Goal: Navigation & Orientation: Find specific page/section

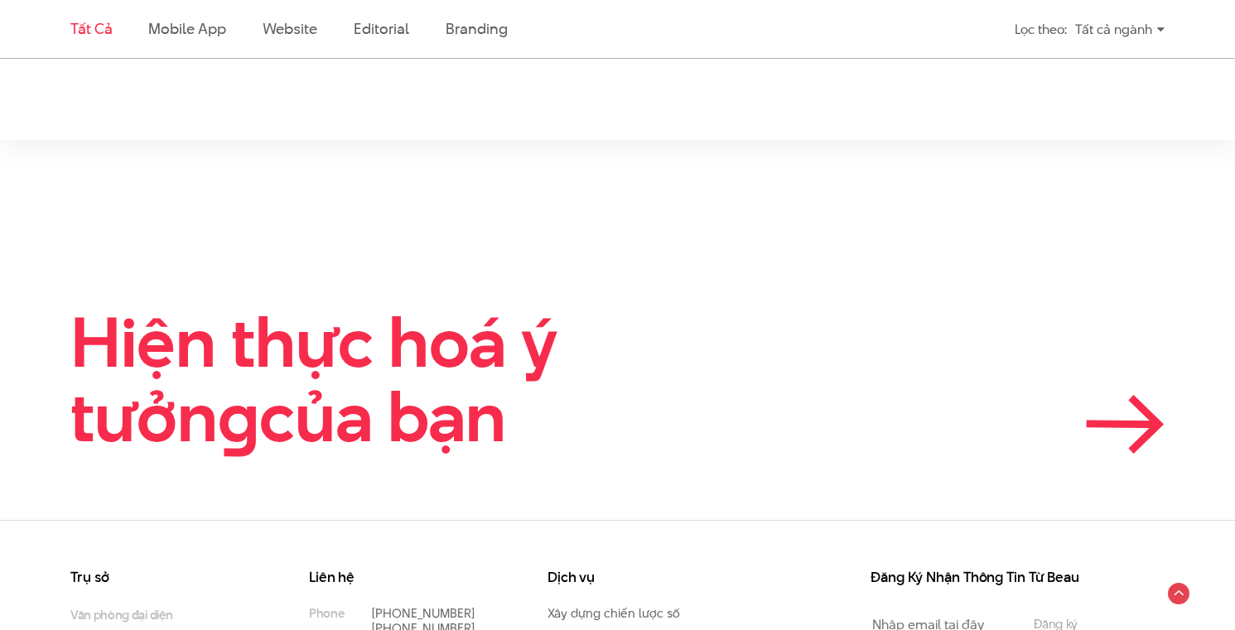
scroll to position [3539, 0]
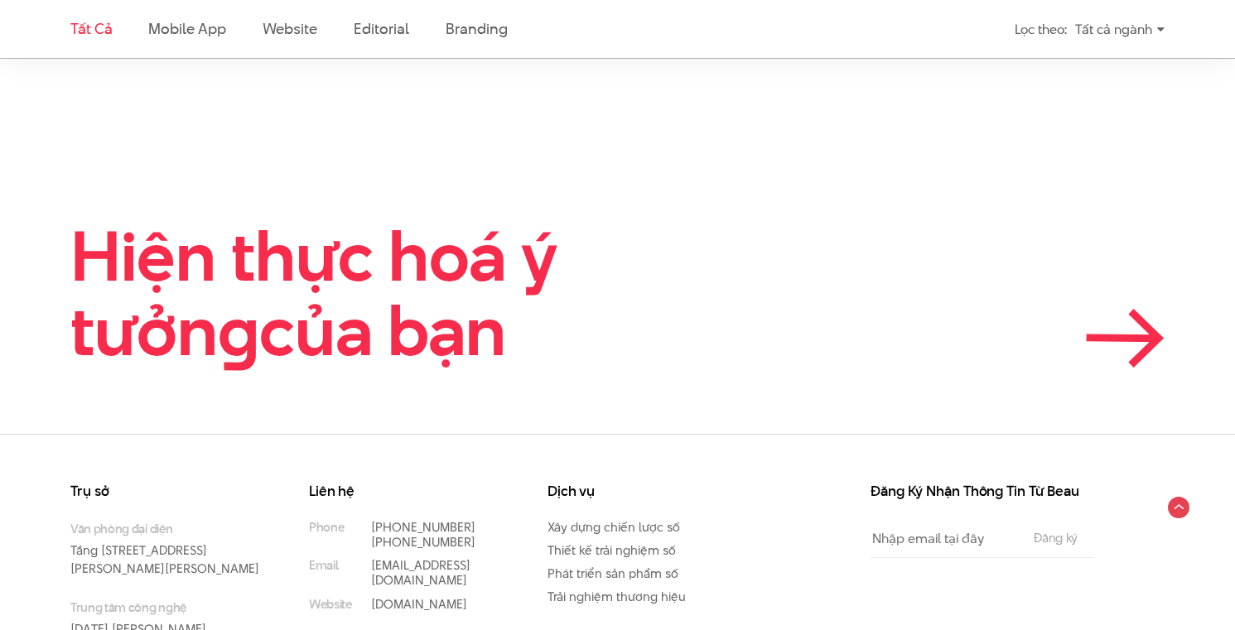
click at [1146, 338] on icon at bounding box center [1122, 338] width 65 height 1
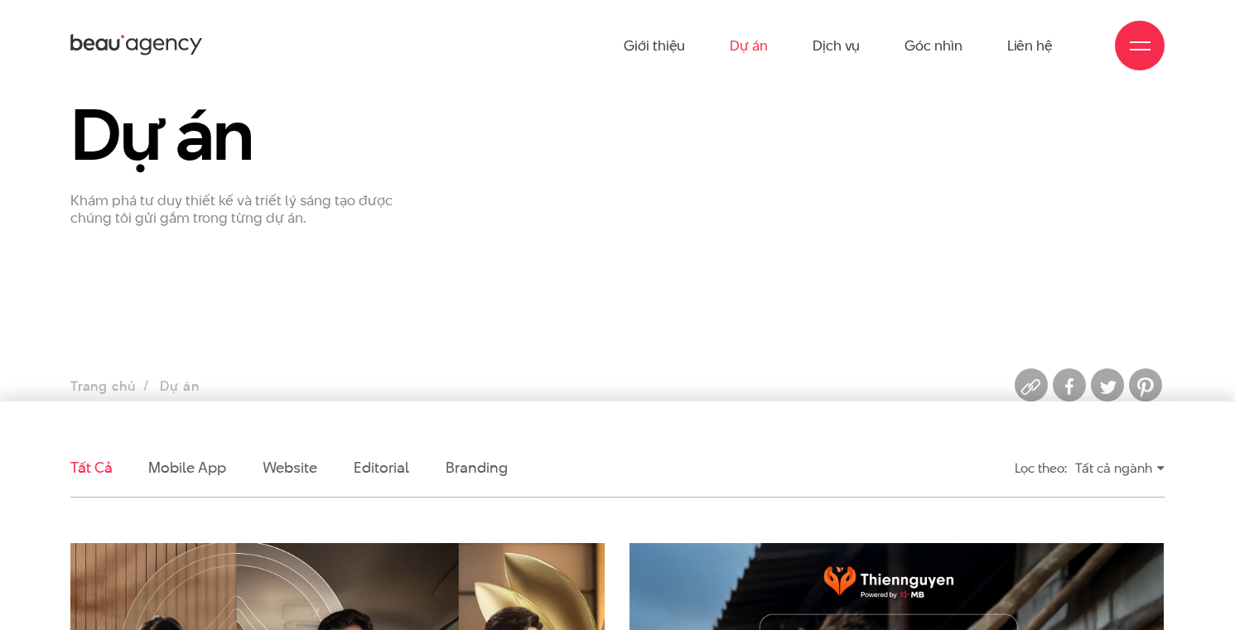
scroll to position [65, 0]
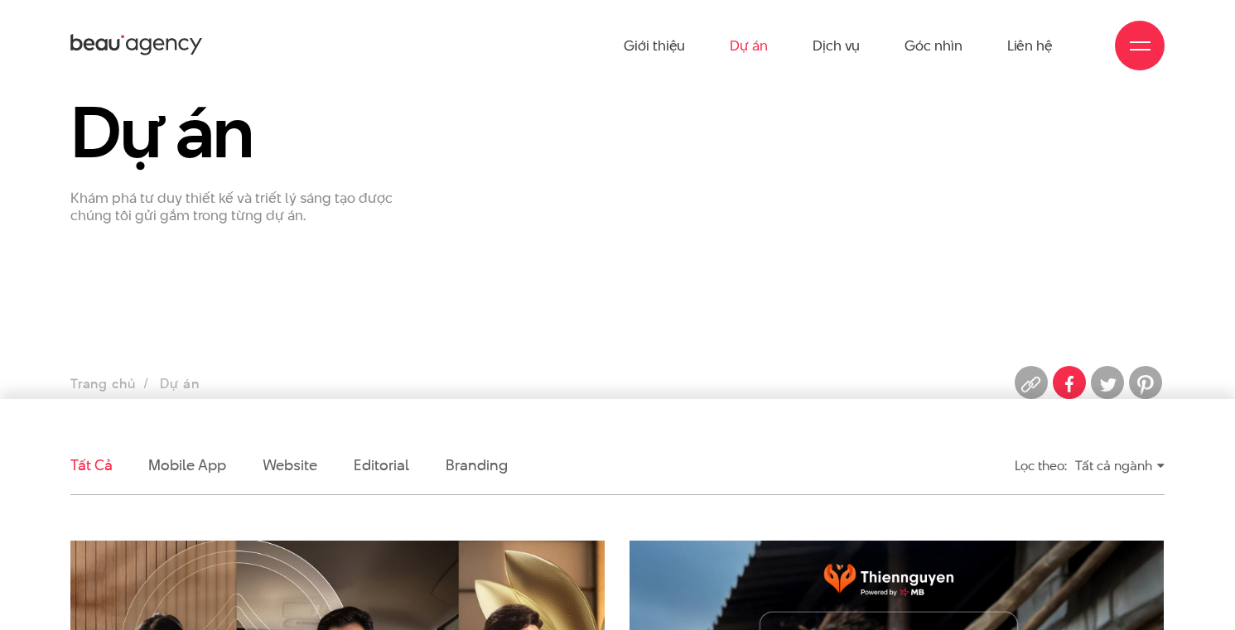
click at [1066, 383] on img at bounding box center [1069, 384] width 33 height 33
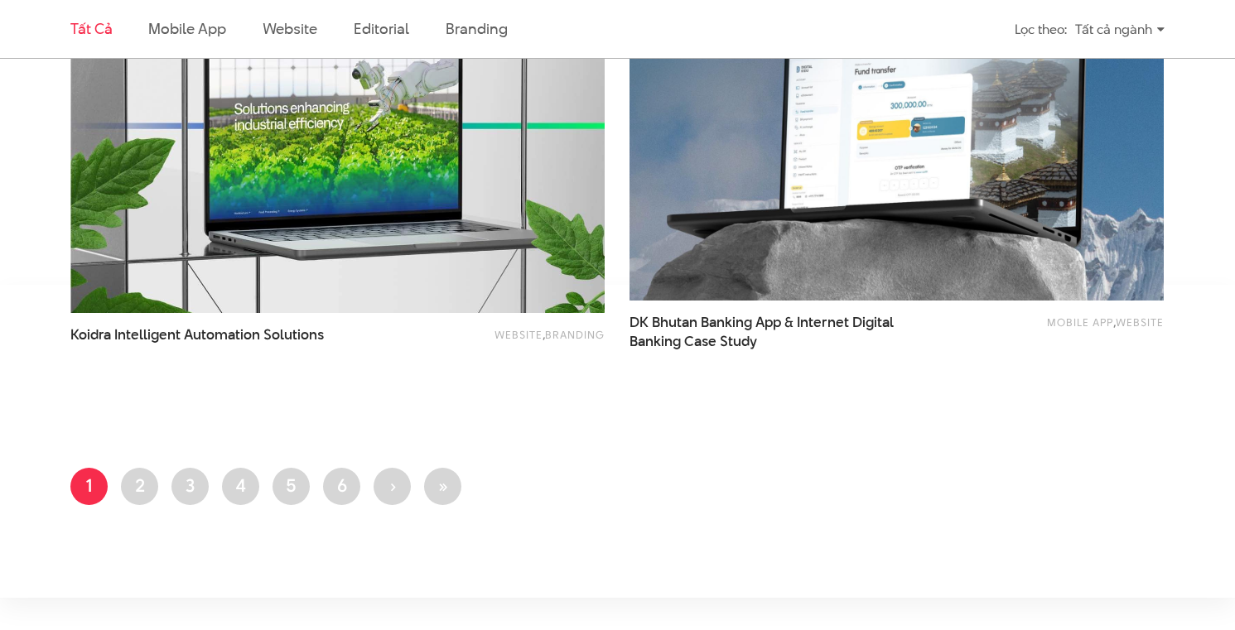
scroll to position [3037, 0]
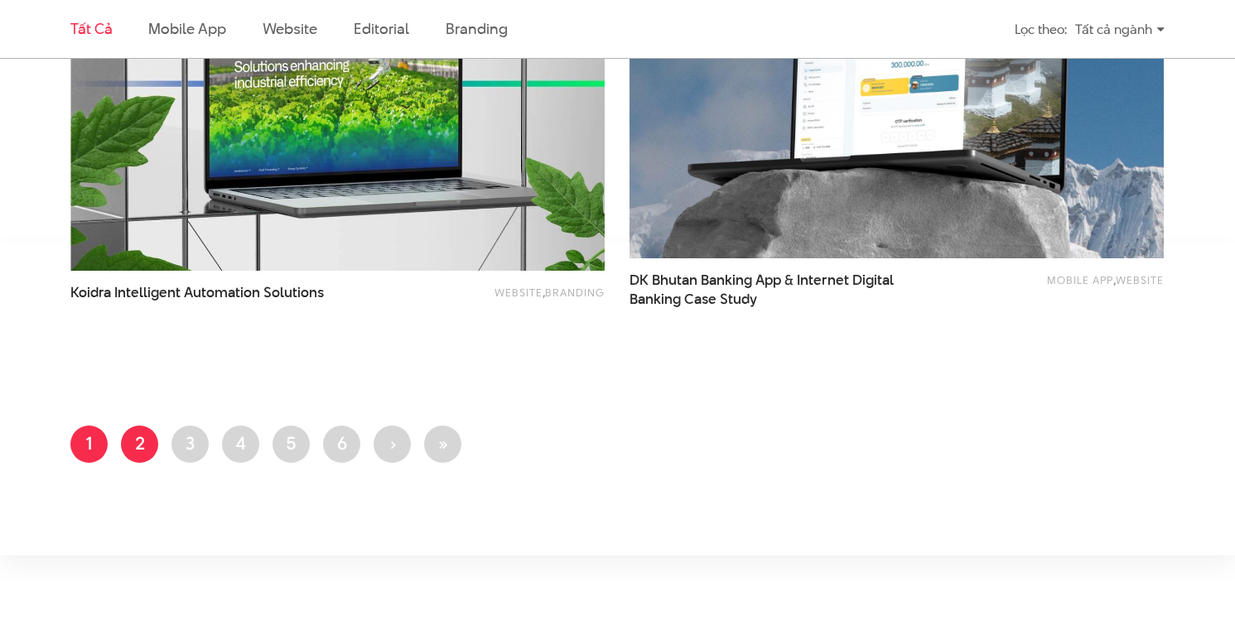
click at [152, 440] on link "Trang 2" at bounding box center [139, 444] width 37 height 37
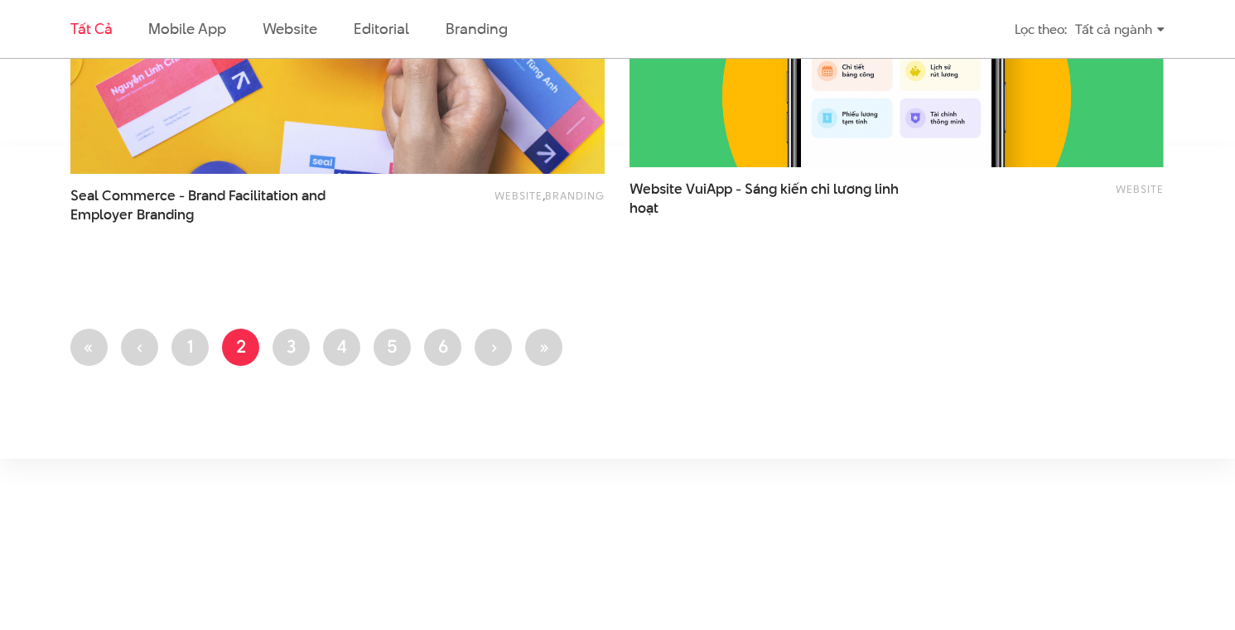
scroll to position [3207, 0]
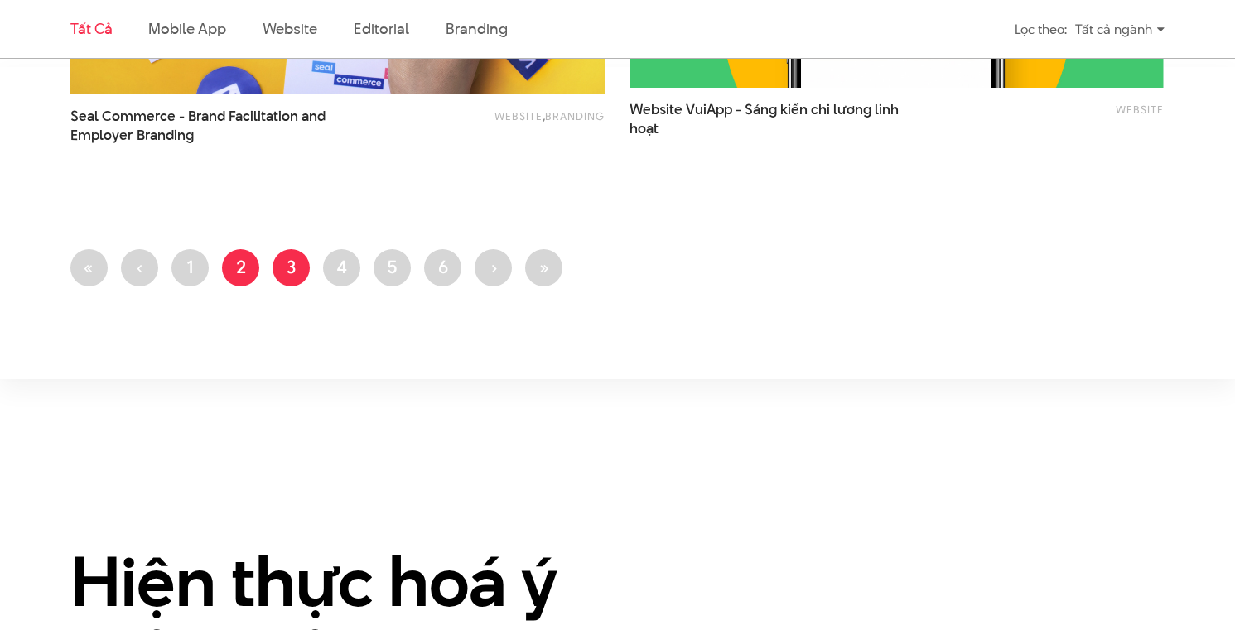
click at [286, 268] on link "Trang 3" at bounding box center [290, 267] width 37 height 37
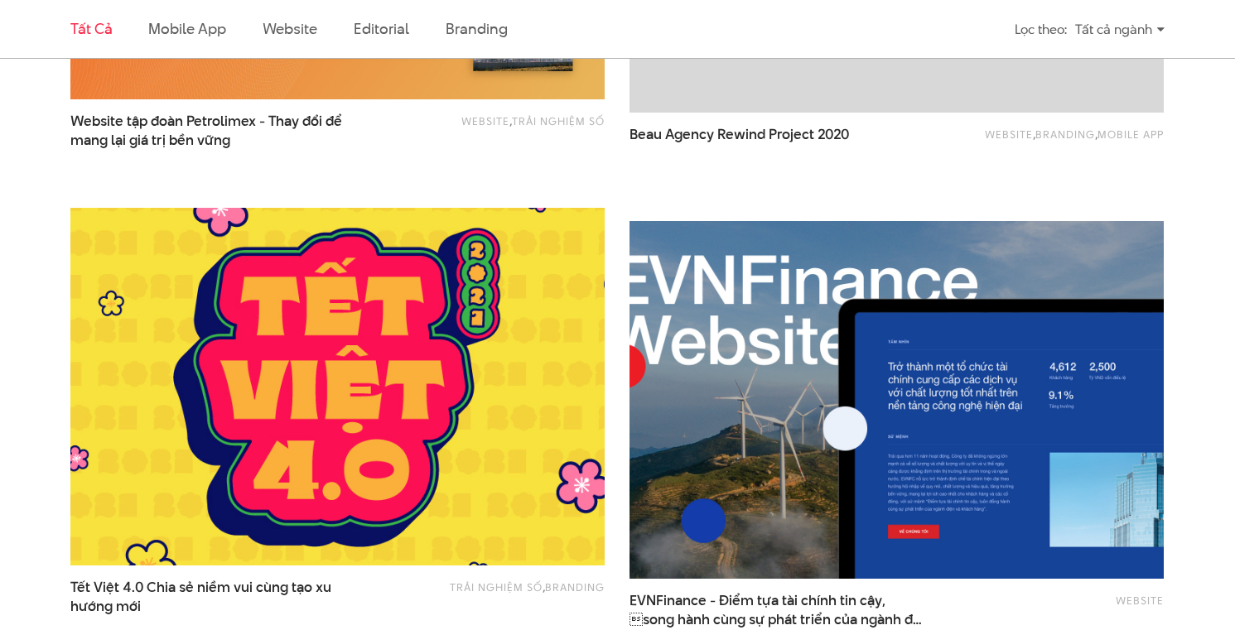
scroll to position [1911, 0]
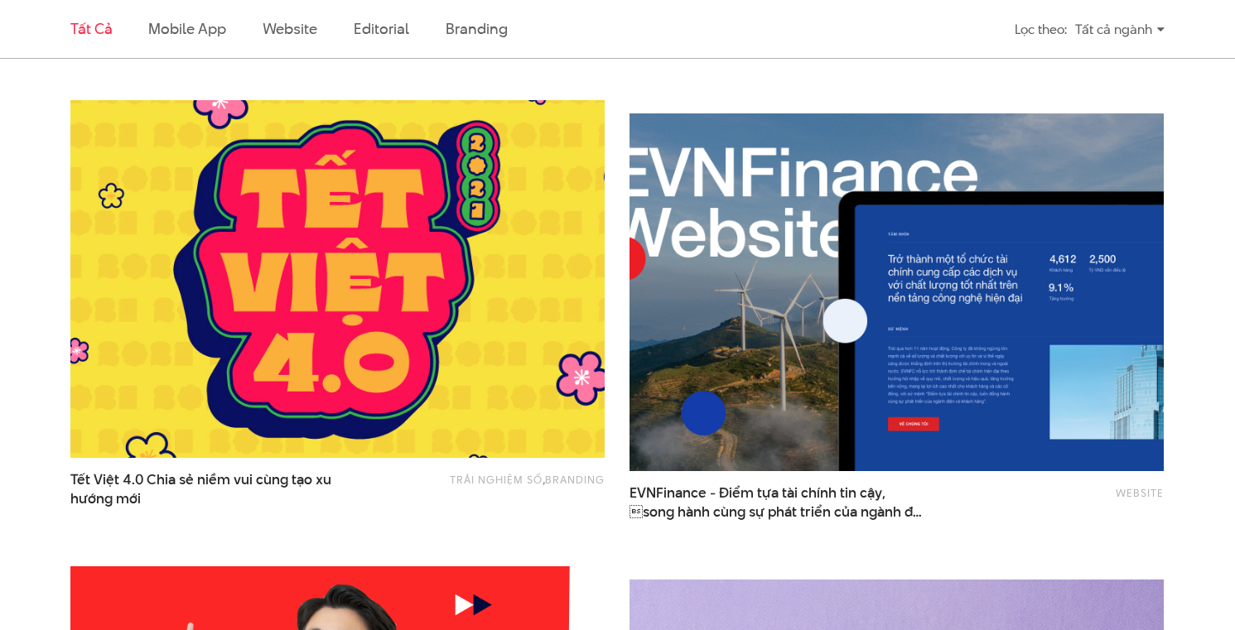
click at [460, 334] on img at bounding box center [338, 278] width 588 height 393
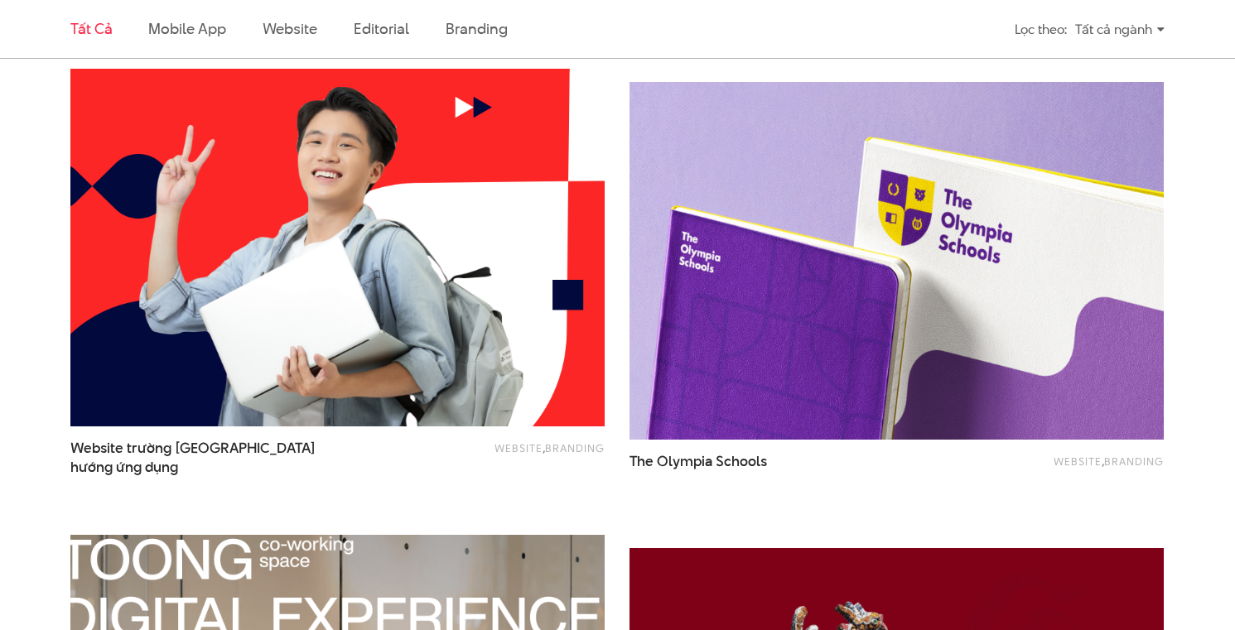
scroll to position [2395, 0]
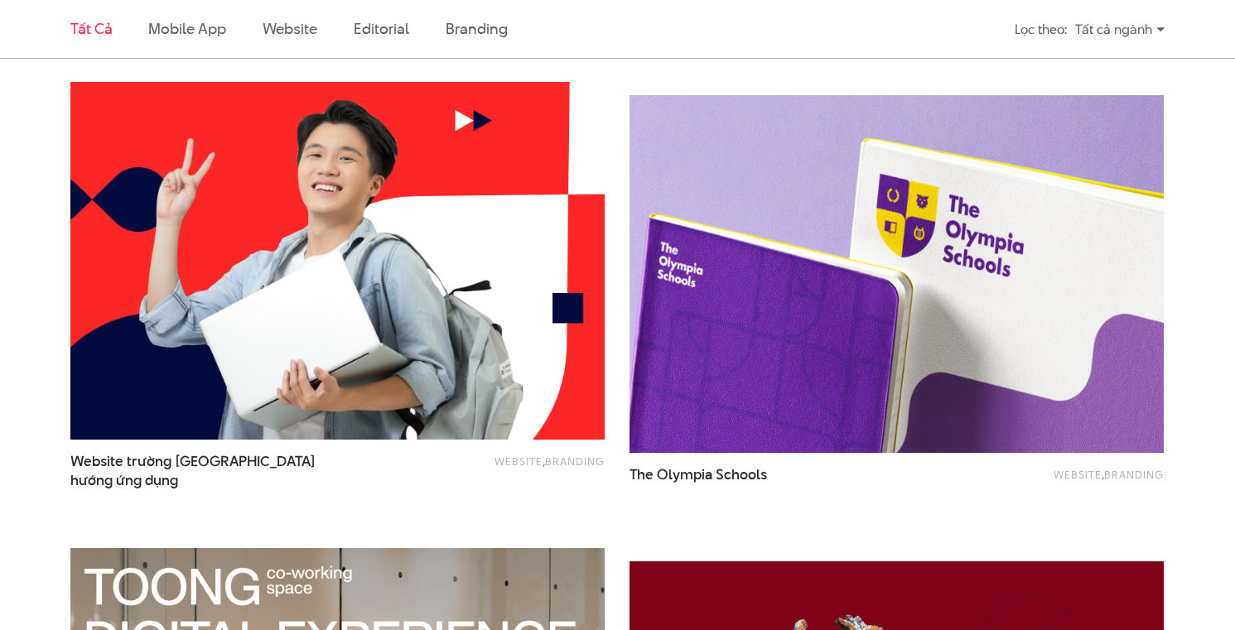
click at [875, 326] on img at bounding box center [897, 273] width 588 height 393
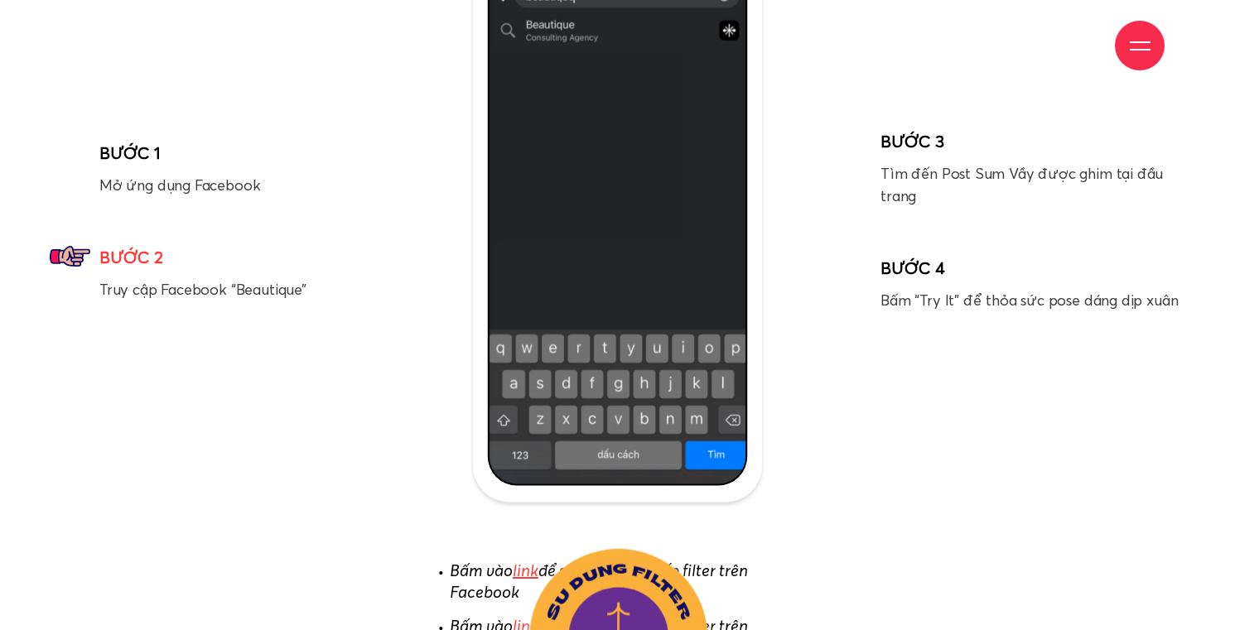
scroll to position [7552, 0]
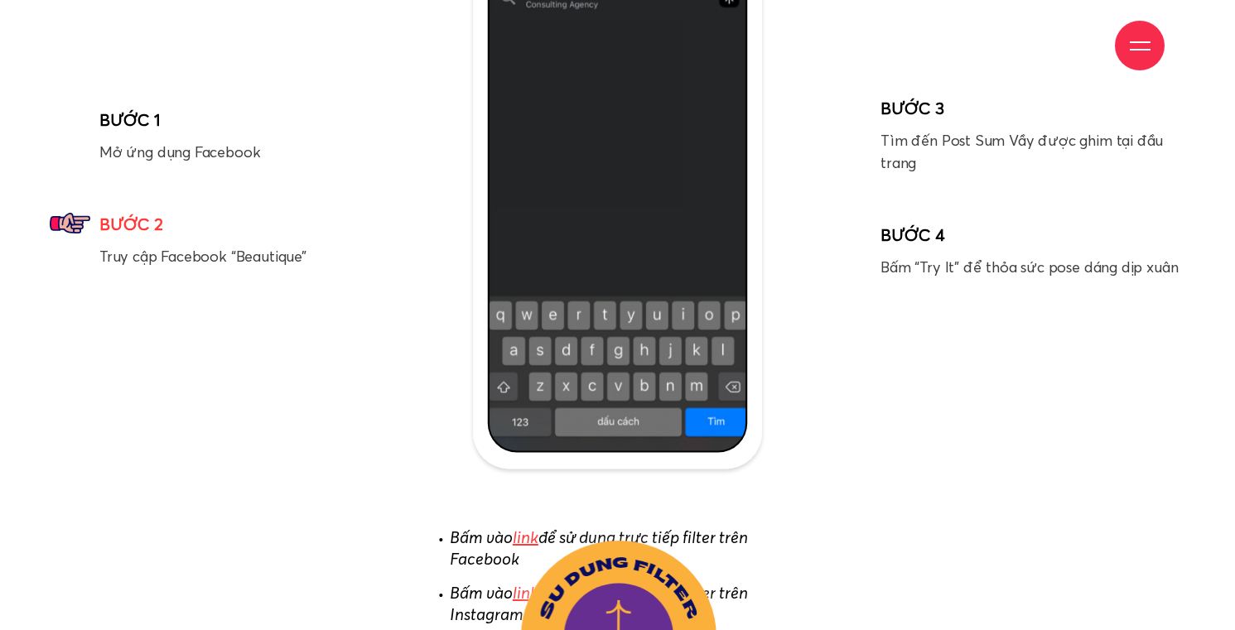
click at [624, 595] on rect at bounding box center [627, 637] width 285 height 281
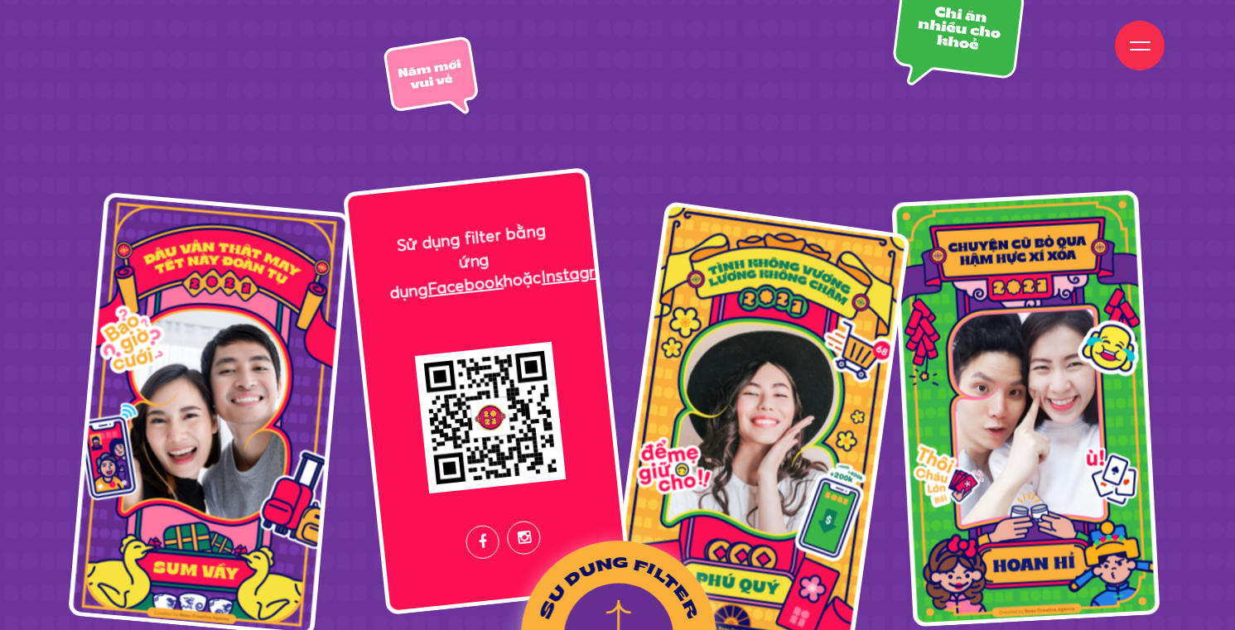
scroll to position [2730, 0]
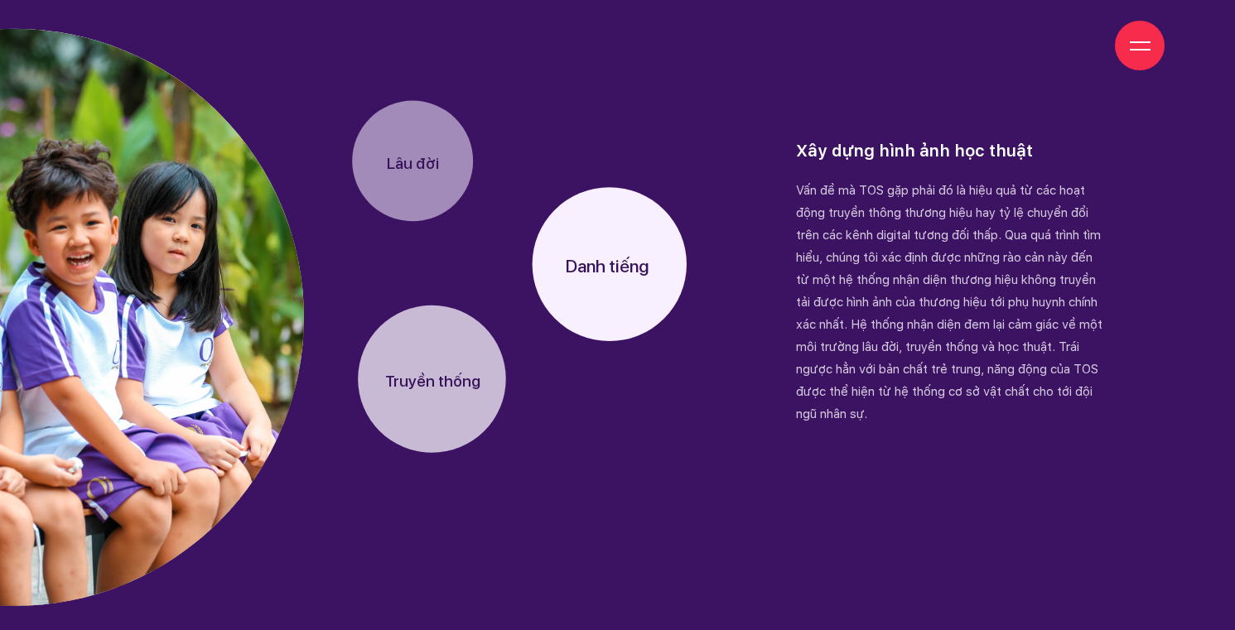
scroll to position [3028, 0]
click at [634, 280] on circle at bounding box center [610, 264] width 154 height 154
click at [475, 388] on tspan "Truyền thống" at bounding box center [432, 381] width 95 height 19
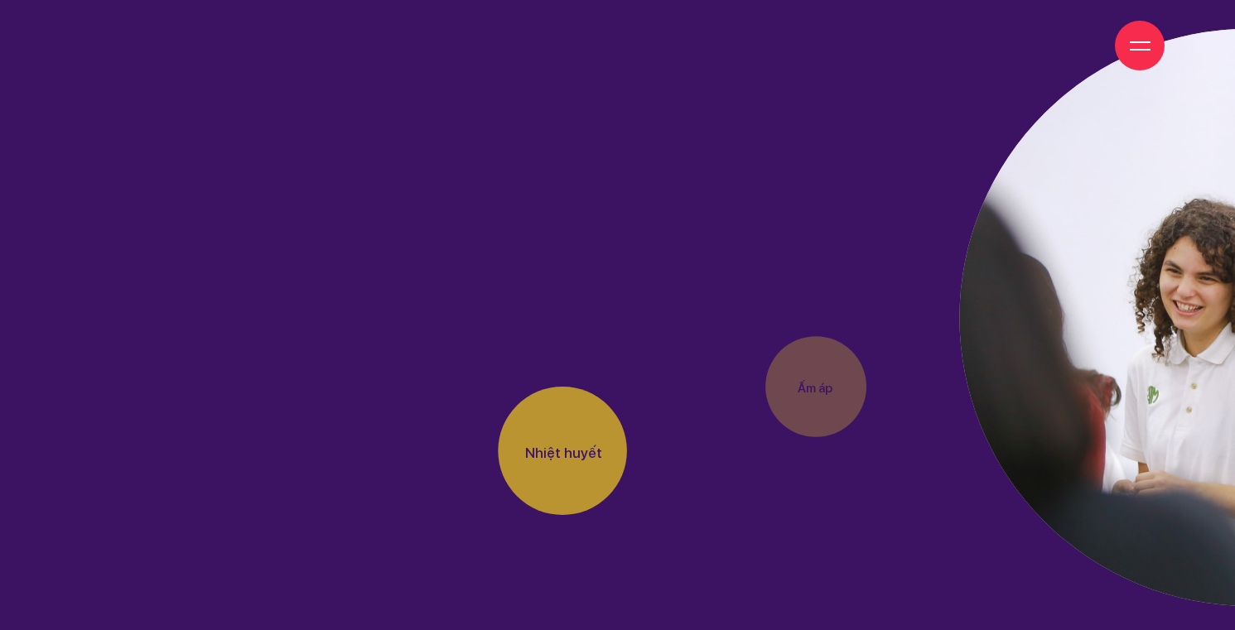
scroll to position [3570, 0]
click at [556, 482] on circle at bounding box center [562, 451] width 129 height 129
click at [841, 384] on circle at bounding box center [815, 386] width 101 height 101
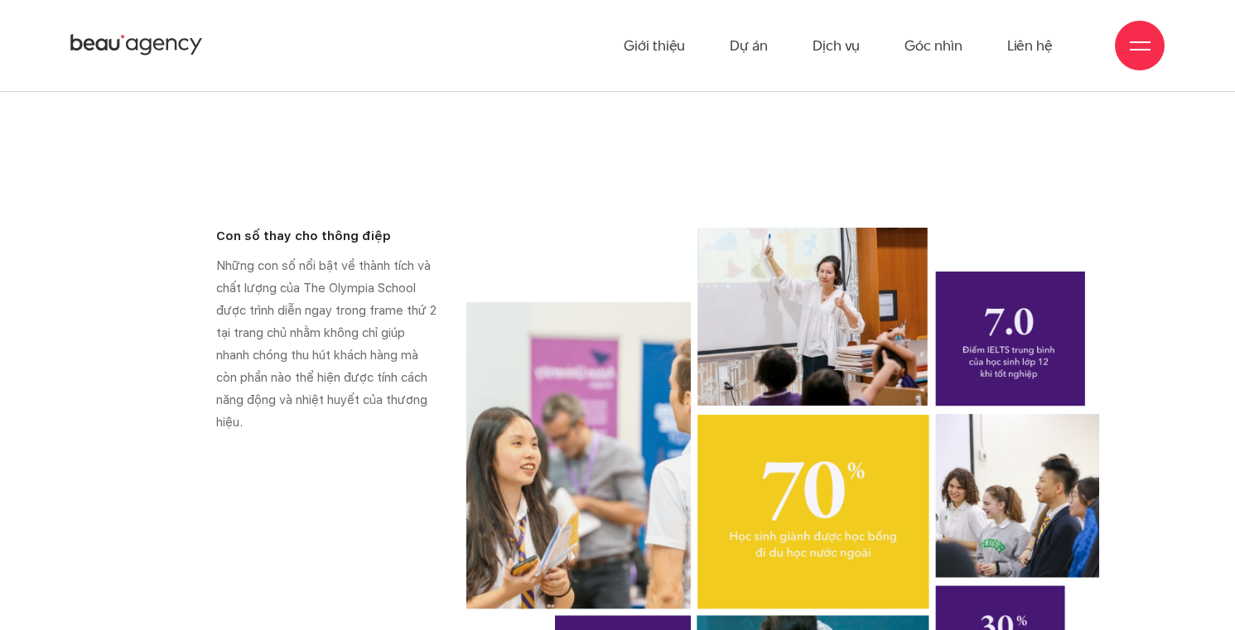
scroll to position [8413, 0]
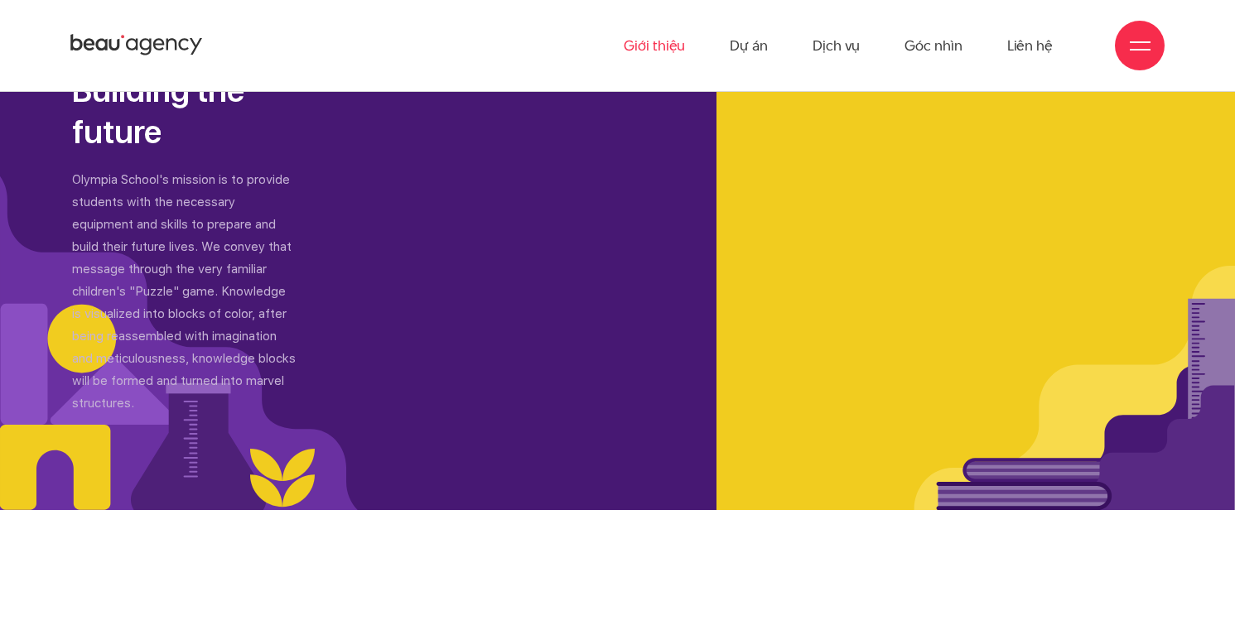
click at [658, 48] on link "Giới thiệu" at bounding box center [654, 45] width 61 height 91
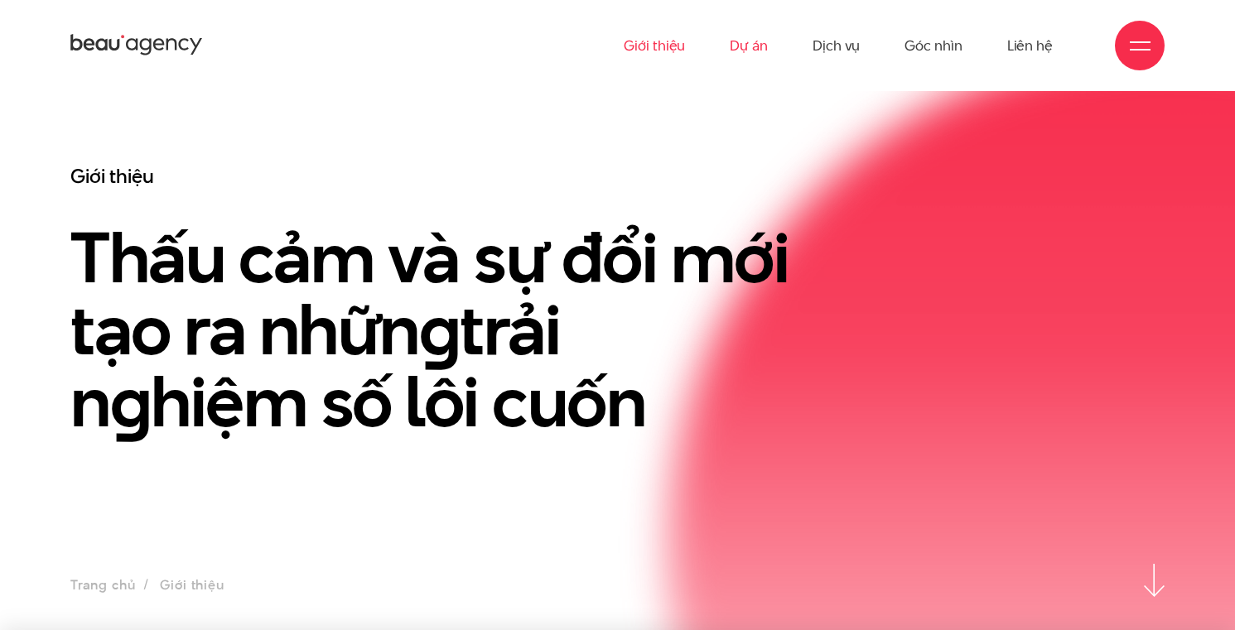
click at [745, 42] on link "Dự án" at bounding box center [749, 45] width 38 height 91
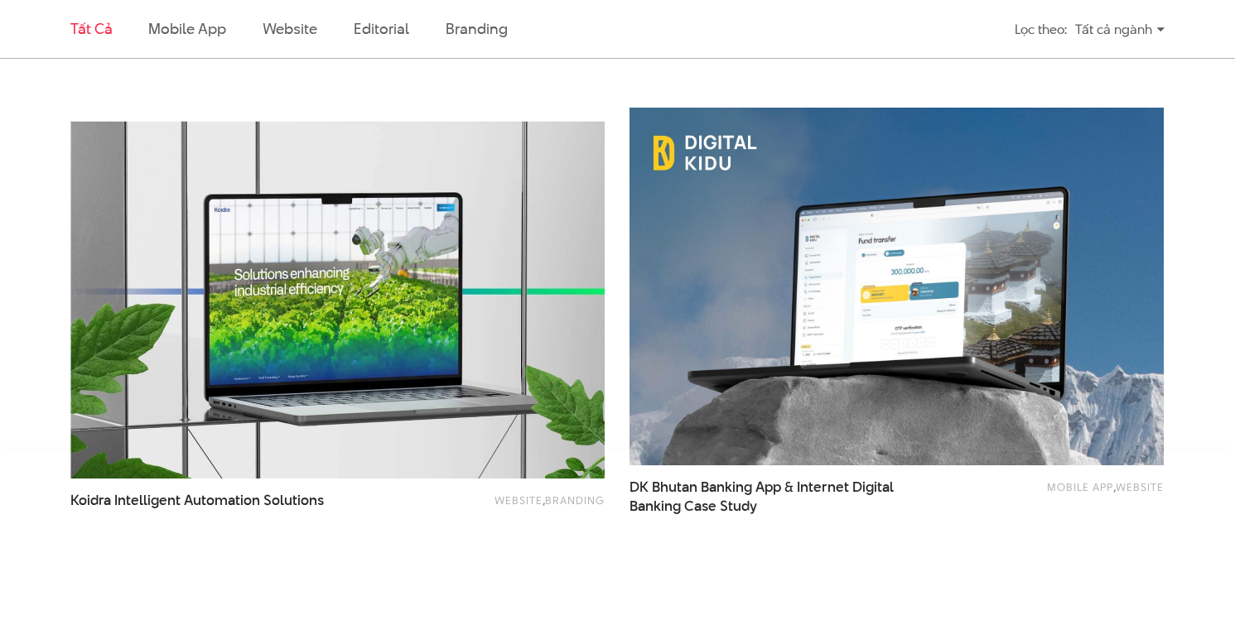
scroll to position [2829, 0]
